Goal: Task Accomplishment & Management: Use online tool/utility

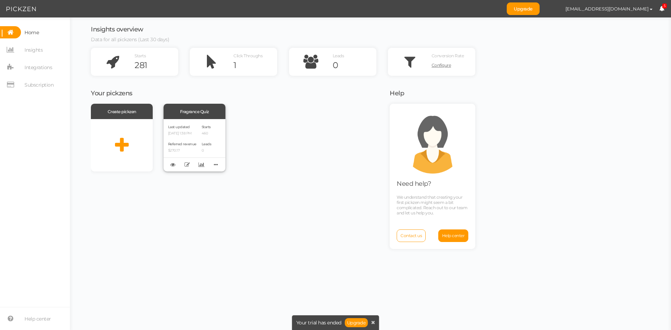
click at [202, 131] on p "460" at bounding box center [207, 133] width 10 height 5
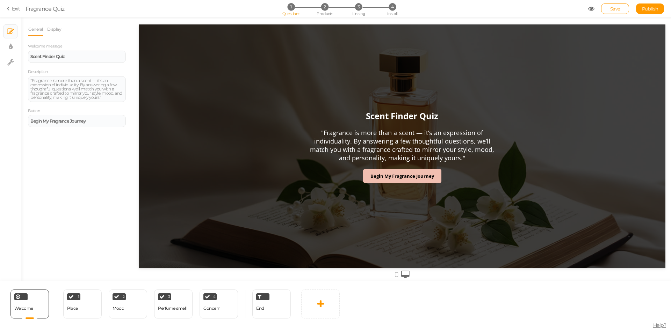
click at [323, 2] on section "Exit Fragrance Quiz 1 Questions 2 Products 3 Linking 4 Install Save Publish Vie…" at bounding box center [335, 8] width 671 height 17
click at [326, 12] on span "Products" at bounding box center [324, 13] width 16 height 5
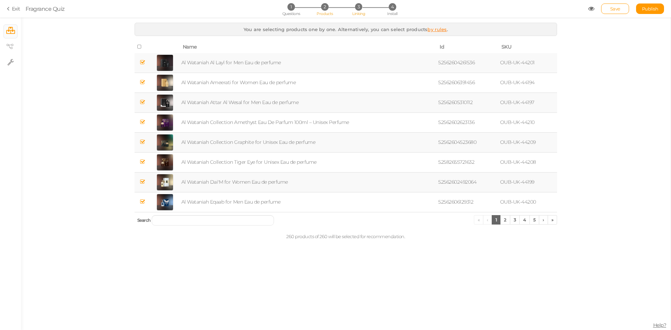
click at [358, 11] on span "Linking" at bounding box center [358, 13] width 13 height 5
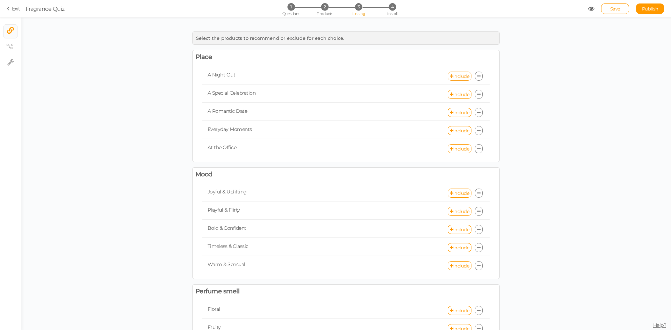
click at [458, 76] on link "Include" at bounding box center [459, 76] width 24 height 9
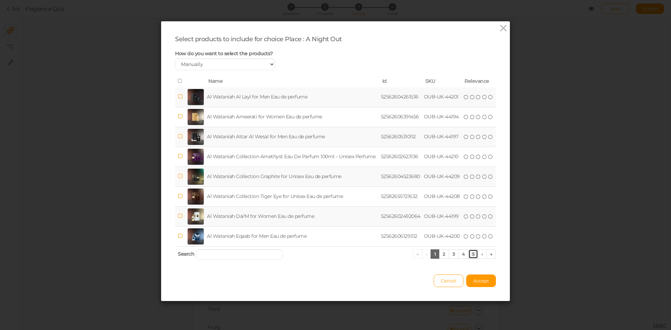
click at [470, 255] on link "5" at bounding box center [473, 253] width 10 height 9
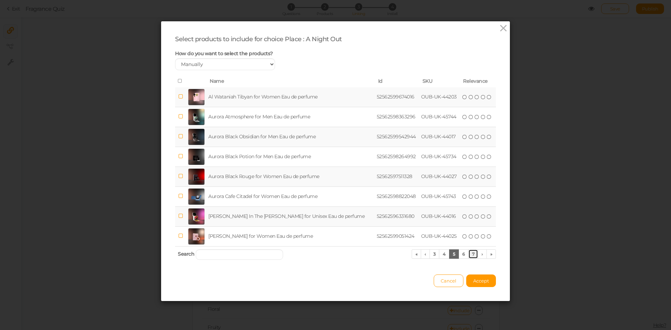
click at [471, 252] on link "7" at bounding box center [473, 253] width 10 height 9
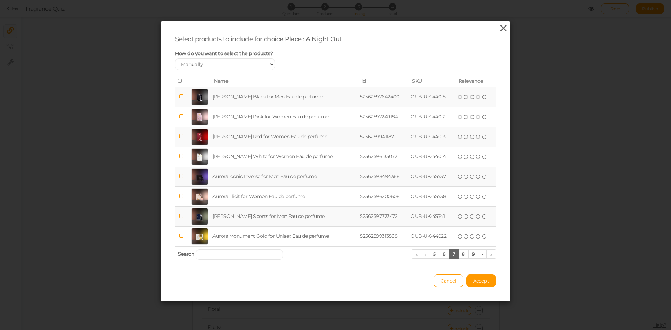
click at [499, 30] on icon at bounding box center [503, 28] width 10 height 10
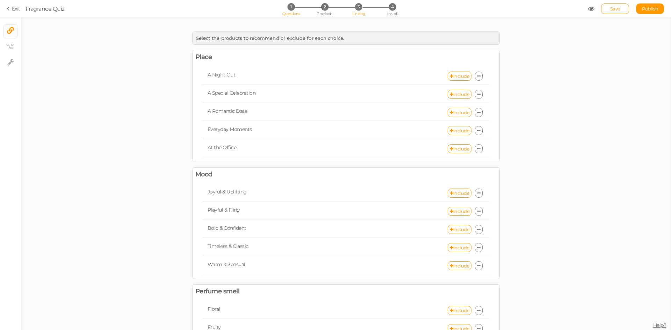
click at [288, 14] on span "Questions" at bounding box center [291, 13] width 18 height 5
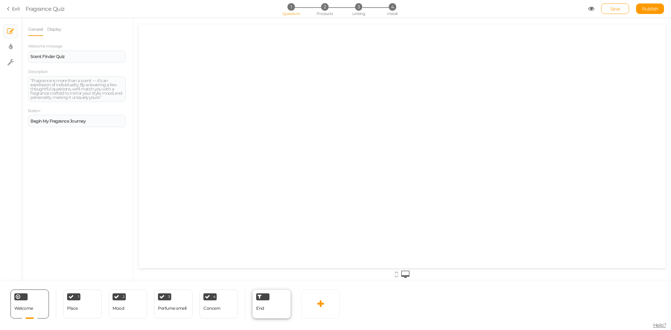
click at [261, 307] on span "End" at bounding box center [260, 308] width 8 height 5
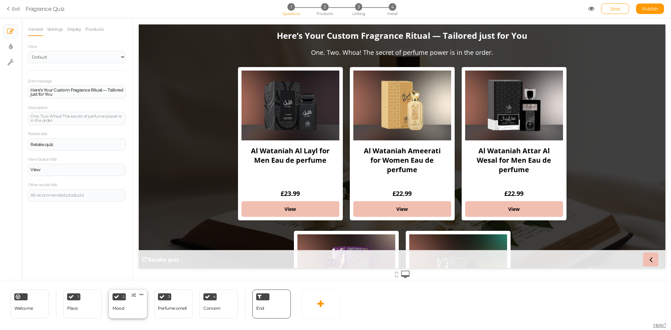
click at [126, 311] on div "2 Mood × Define the conditions to show this slide. Clone Change type Delete" at bounding box center [128, 304] width 38 height 29
select select "2"
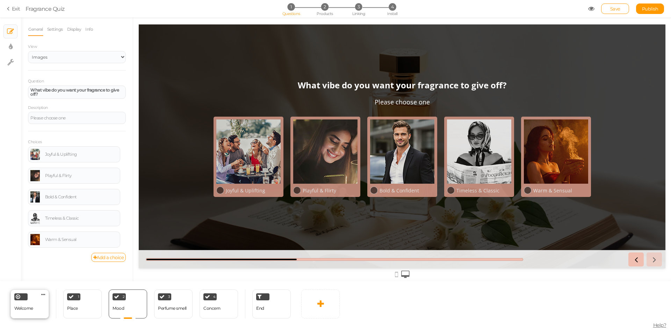
click at [29, 305] on div "Welcome" at bounding box center [23, 308] width 19 height 12
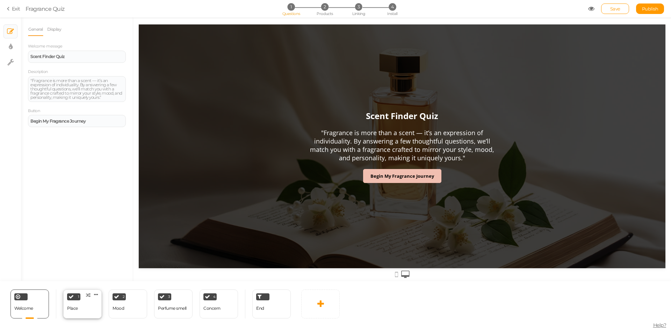
click at [75, 306] on div "Place" at bounding box center [72, 308] width 11 height 5
select select "2"
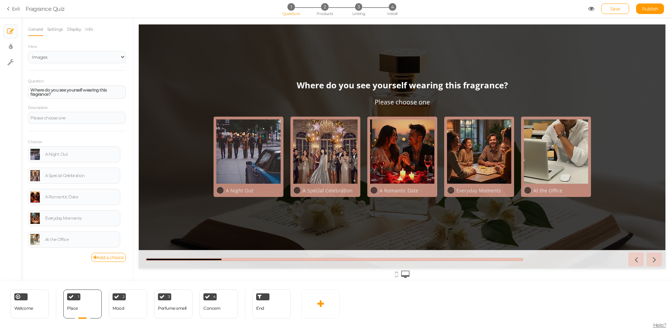
click at [397, 276] on icon at bounding box center [396, 275] width 3 height 8
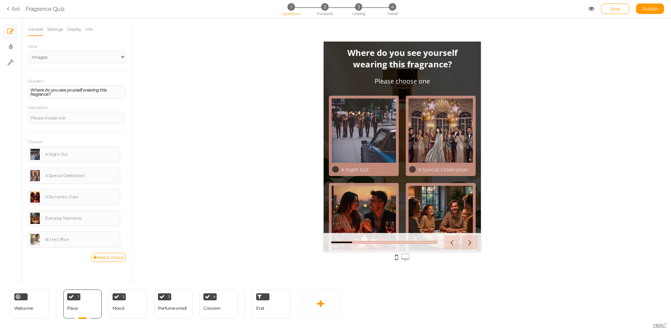
click at [403, 258] on icon at bounding box center [405, 258] width 8 height 8
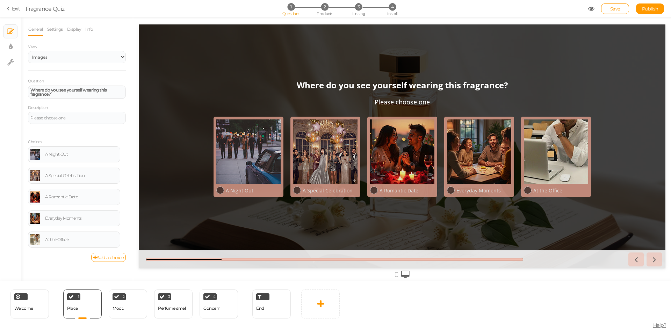
click at [397, 272] on icon at bounding box center [396, 275] width 3 height 8
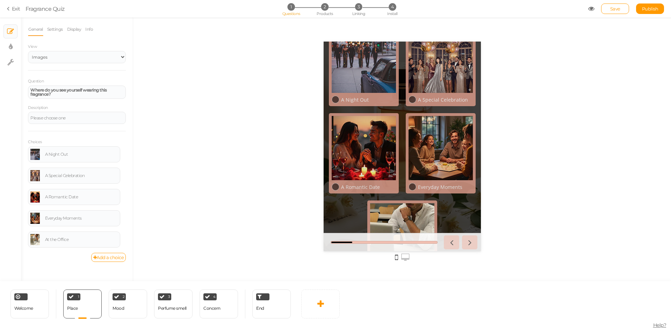
scroll to position [105, 0]
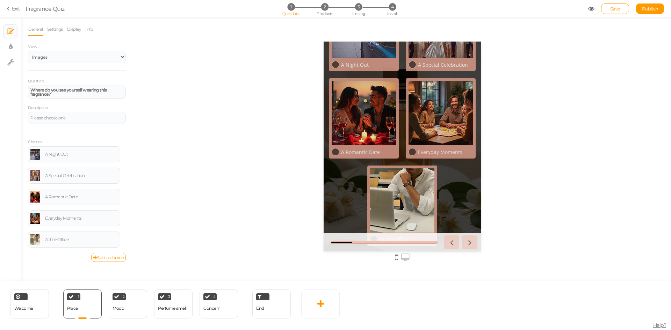
click at [407, 259] on icon at bounding box center [405, 258] width 8 height 8
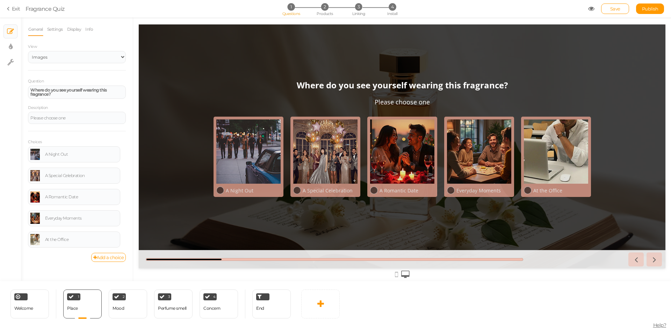
scroll to position [0, 0]
click at [277, 315] on div "End" at bounding box center [271, 304] width 38 height 29
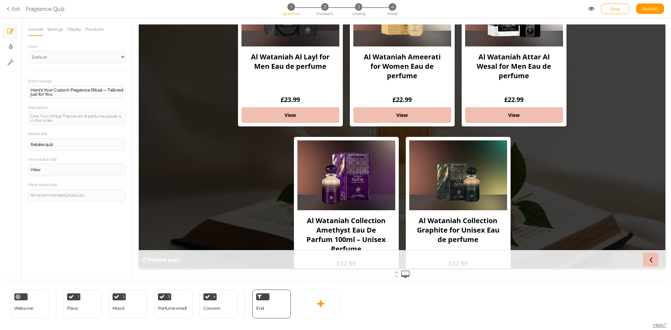
scroll to position [106, 0]
